Goal: Transaction & Acquisition: Purchase product/service

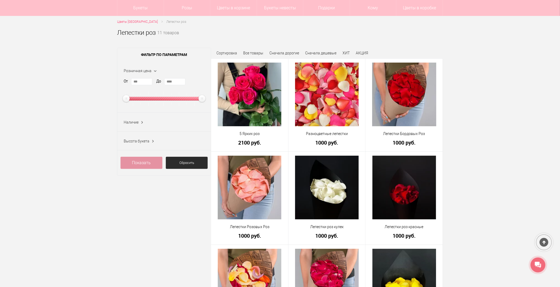
scroll to position [29, 0]
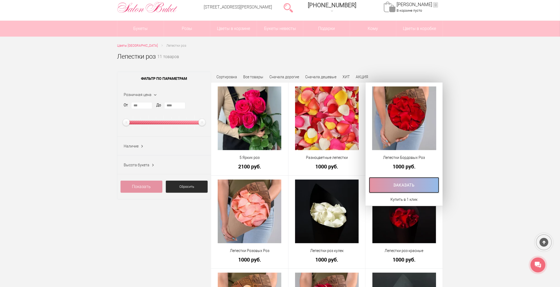
click at [413, 186] on link at bounding box center [404, 185] width 70 height 16
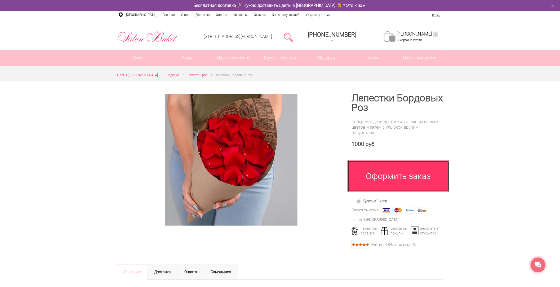
click at [423, 188] on link "Оформить заказ" at bounding box center [399, 175] width 102 height 31
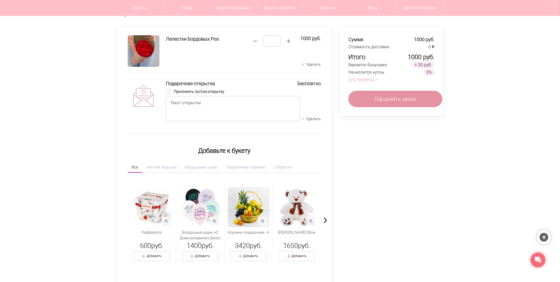
scroll to position [36, 0]
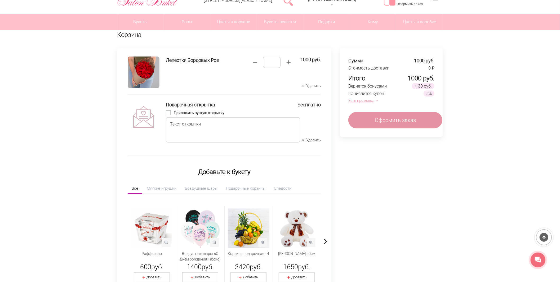
click at [372, 101] on button "Есть промокод" at bounding box center [363, 101] width 28 height 6
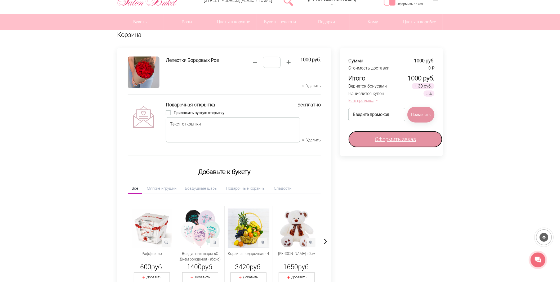
drag, startPoint x: 420, startPoint y: 139, endPoint x: 411, endPoint y: 139, distance: 9.0
click at [420, 139] on link "Оформить заказ" at bounding box center [396, 139] width 94 height 16
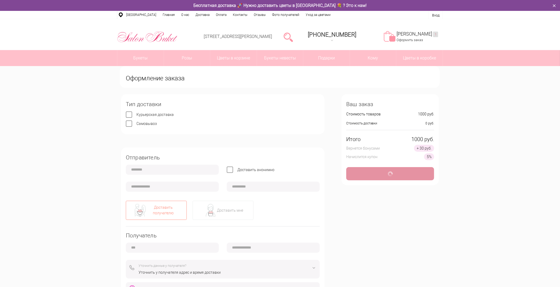
type input "**********"
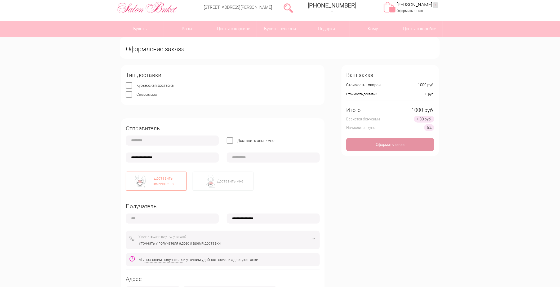
scroll to position [29, 0]
click at [229, 180] on div "Доставить мне" at bounding box center [230, 181] width 26 height 6
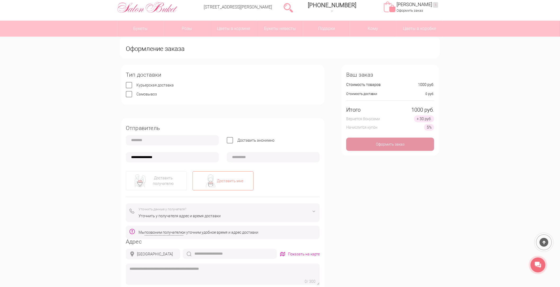
click at [146, 140] on input "text" at bounding box center [172, 140] width 93 height 10
type input "*********"
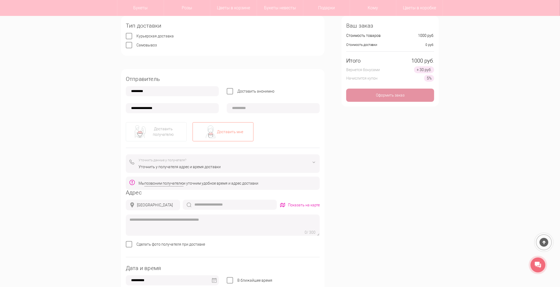
scroll to position [88, 0]
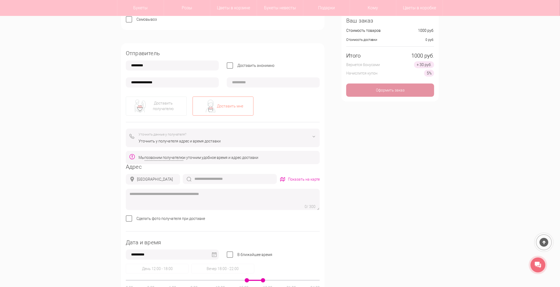
click at [237, 64] on label "Доставить анонимно" at bounding box center [255, 65] width 37 height 4
click at [222, 177] on input "text" at bounding box center [230, 179] width 94 height 10
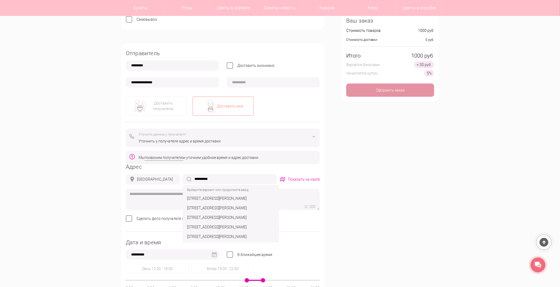
click at [227, 200] on div "г Нижний Новгород, ул Семашко, д 30" at bounding box center [231, 198] width 94 height 10
type input "**********"
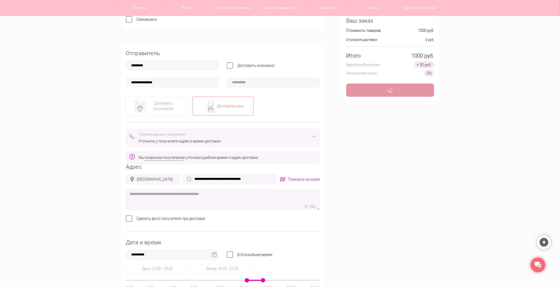
type input "*"
type input "**********"
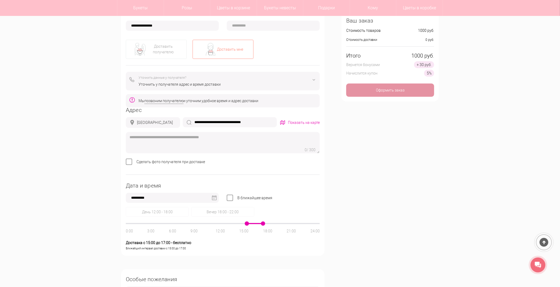
scroll to position [177, 0]
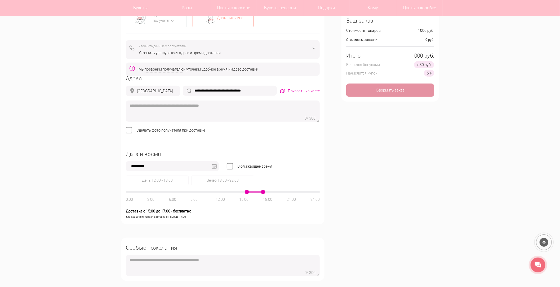
click at [193, 166] on input "**********" at bounding box center [172, 166] width 93 height 10
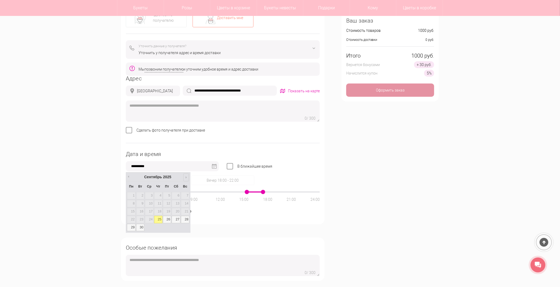
click at [188, 176] on span "След" at bounding box center [189, 177] width 10 height 4
click at [156, 193] on link "2" at bounding box center [158, 195] width 8 height 7
type input "**********"
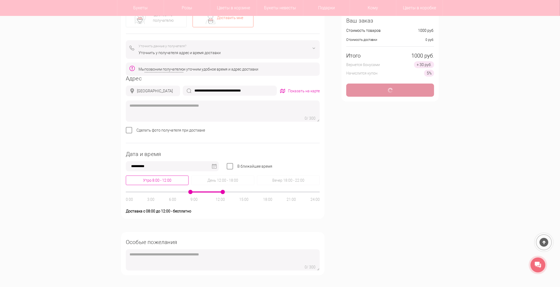
type input "*"
drag, startPoint x: 221, startPoint y: 191, endPoint x: 255, endPoint y: 191, distance: 33.7
click at [255, 191] on div at bounding box center [223, 191] width 194 height 1
type input "*"
drag, startPoint x: 191, startPoint y: 191, endPoint x: 244, endPoint y: 191, distance: 52.7
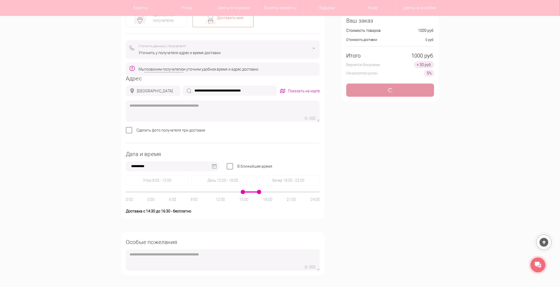
click at [244, 191] on span at bounding box center [243, 192] width 4 height 4
type input "*"
drag, startPoint x: 252, startPoint y: 191, endPoint x: 247, endPoint y: 192, distance: 4.8
click at [247, 192] on div at bounding box center [251, 191] width 16 height 1
drag, startPoint x: 243, startPoint y: 191, endPoint x: 230, endPoint y: 190, distance: 13.3
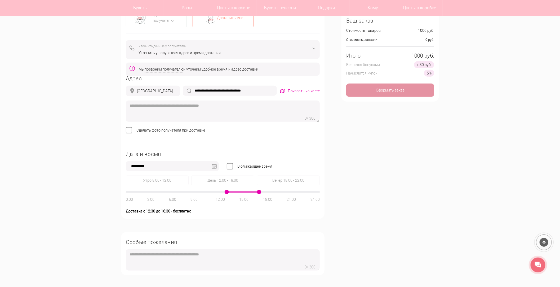
click at [230, 190] on div "Утро 8:00 - 12:00 День 12:00 - 18:00 Вечер 18:00 - 22:00 0:00 3:00 6:00 9:00 12…" at bounding box center [223, 194] width 194 height 38
type input "*"
drag, startPoint x: 226, startPoint y: 192, endPoint x: 240, endPoint y: 190, distance: 14.0
click at [240, 190] on span at bounding box center [239, 192] width 4 height 4
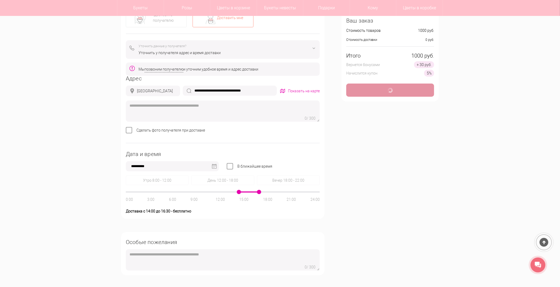
type input "*"
type input "**********"
drag, startPoint x: 258, startPoint y: 193, endPoint x: 248, endPoint y: 194, distance: 9.9
click at [248, 192] on div "0:00 3:00 6:00 9:00 12:00 15:00 18:00 21:00 24:00" at bounding box center [223, 191] width 194 height 1
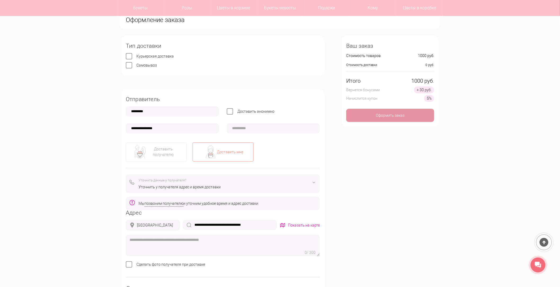
scroll to position [29, 0]
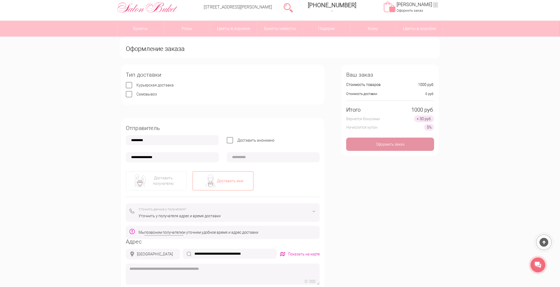
click at [153, 10] on img at bounding box center [147, 8] width 61 height 14
